Goal: Find specific page/section: Find specific page/section

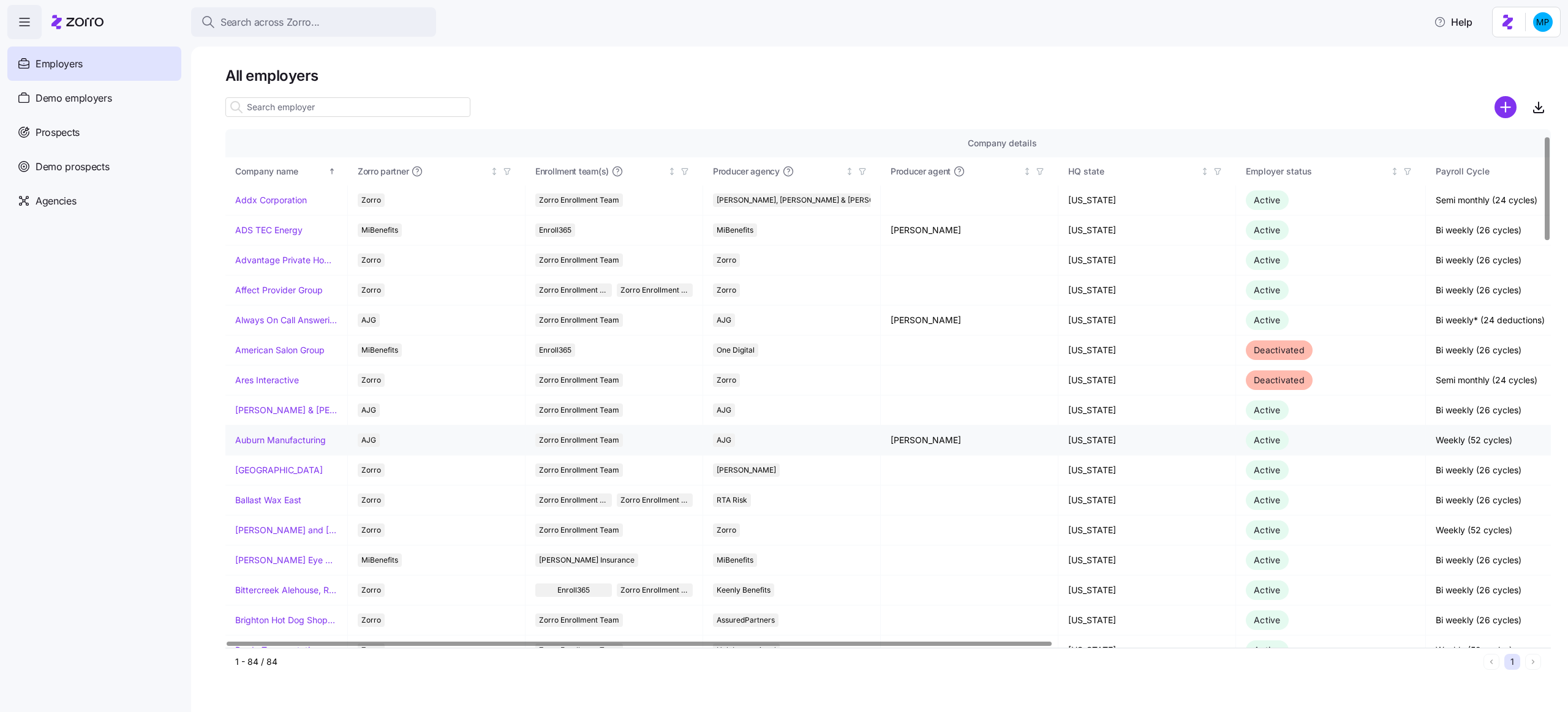
scroll to position [37, 0]
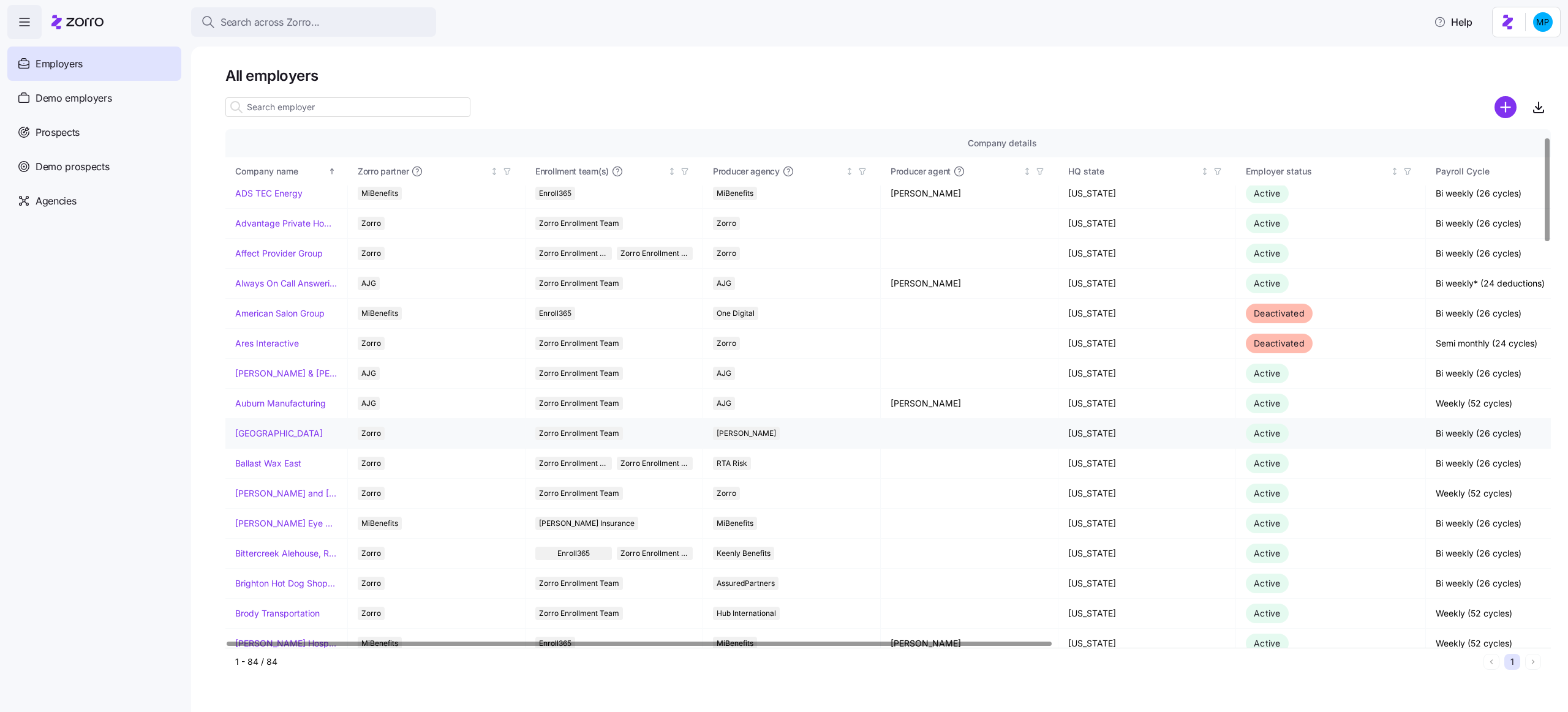
click at [267, 429] on link "[GEOGRAPHIC_DATA]" at bounding box center [278, 433] width 88 height 12
click at [1407, 167] on icon "button" at bounding box center [1407, 171] width 9 height 9
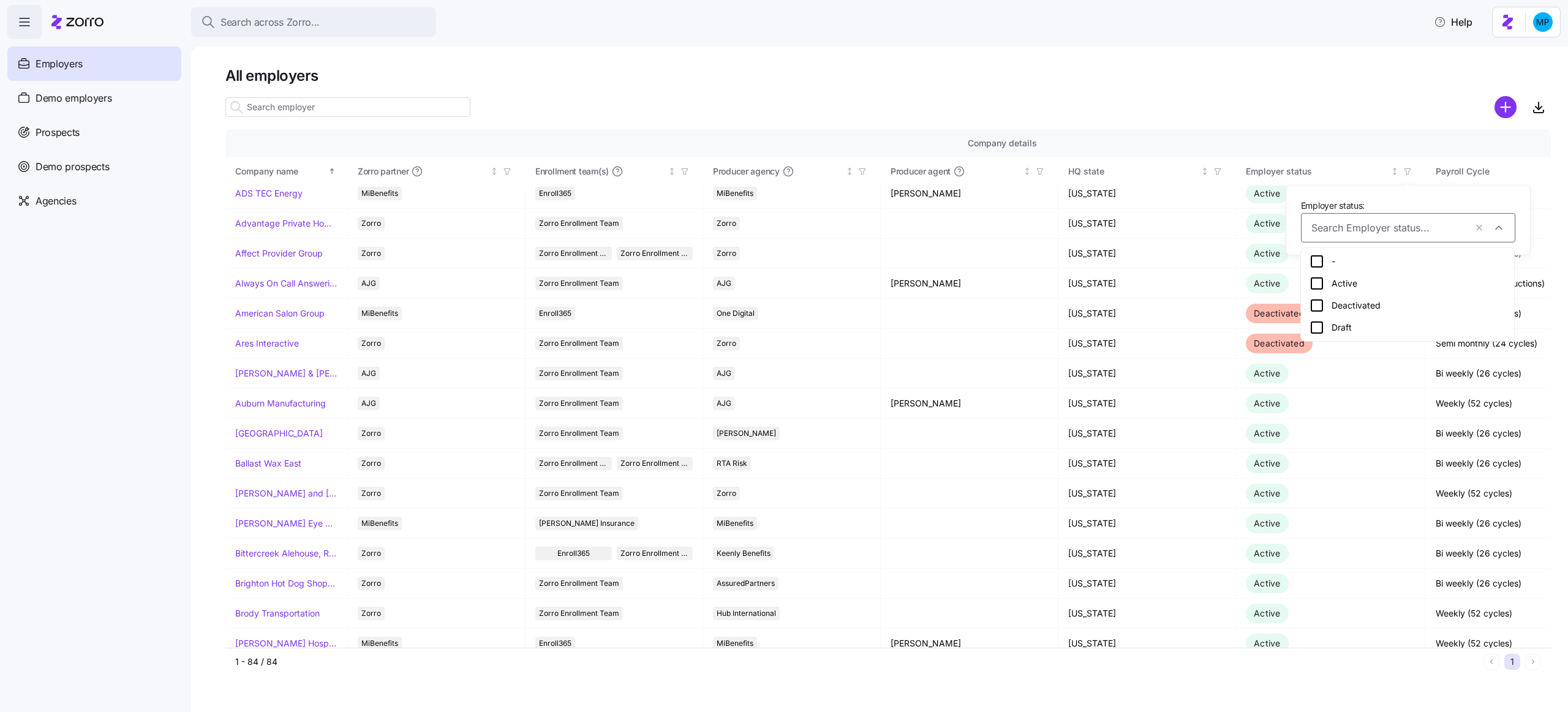
click at [1353, 281] on div "Active" at bounding box center [1407, 282] width 196 height 14
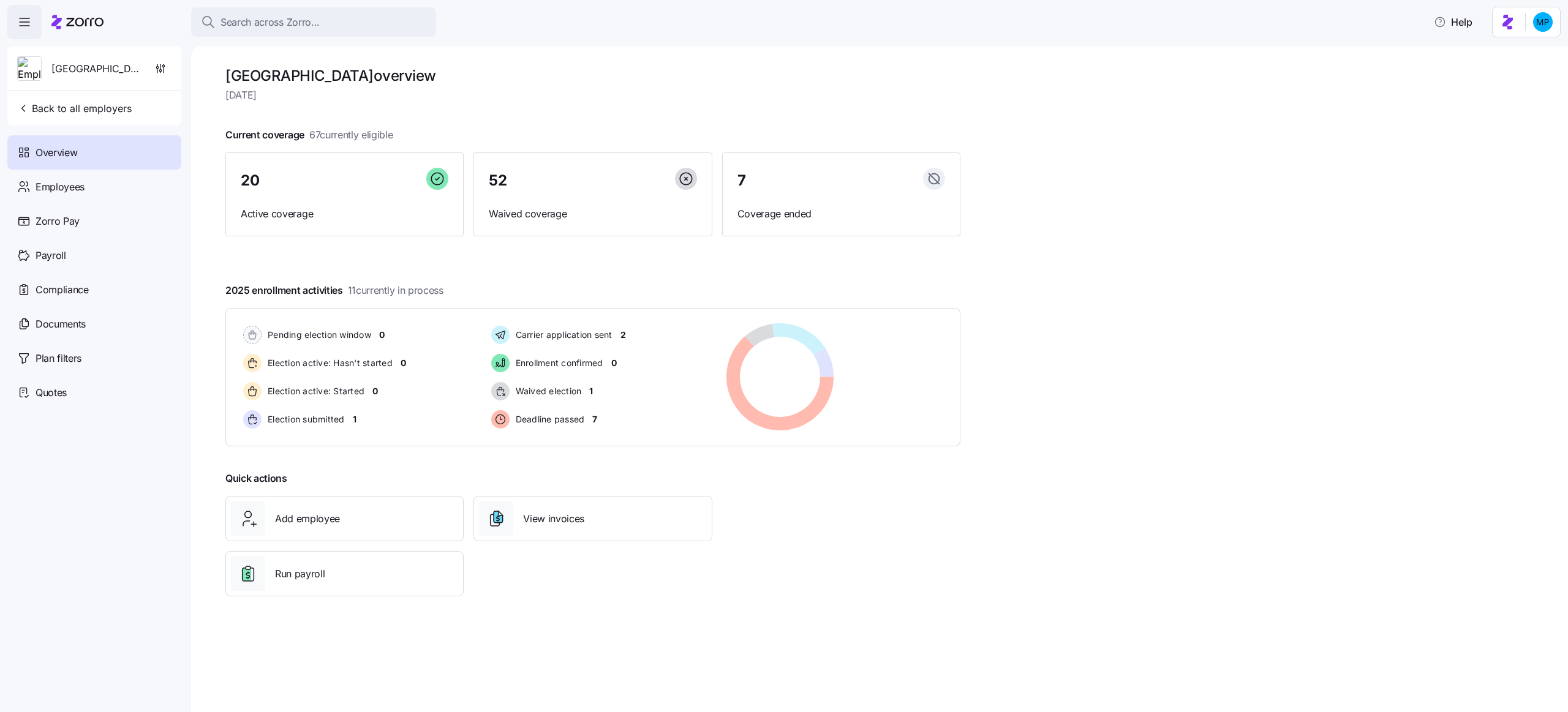
click at [733, 586] on div "Quick actions Add employee View invoices Run payroll" at bounding box center [592, 533] width 745 height 135
click at [504, 118] on div at bounding box center [592, 115] width 735 height 20
